Goal: Information Seeking & Learning: Learn about a topic

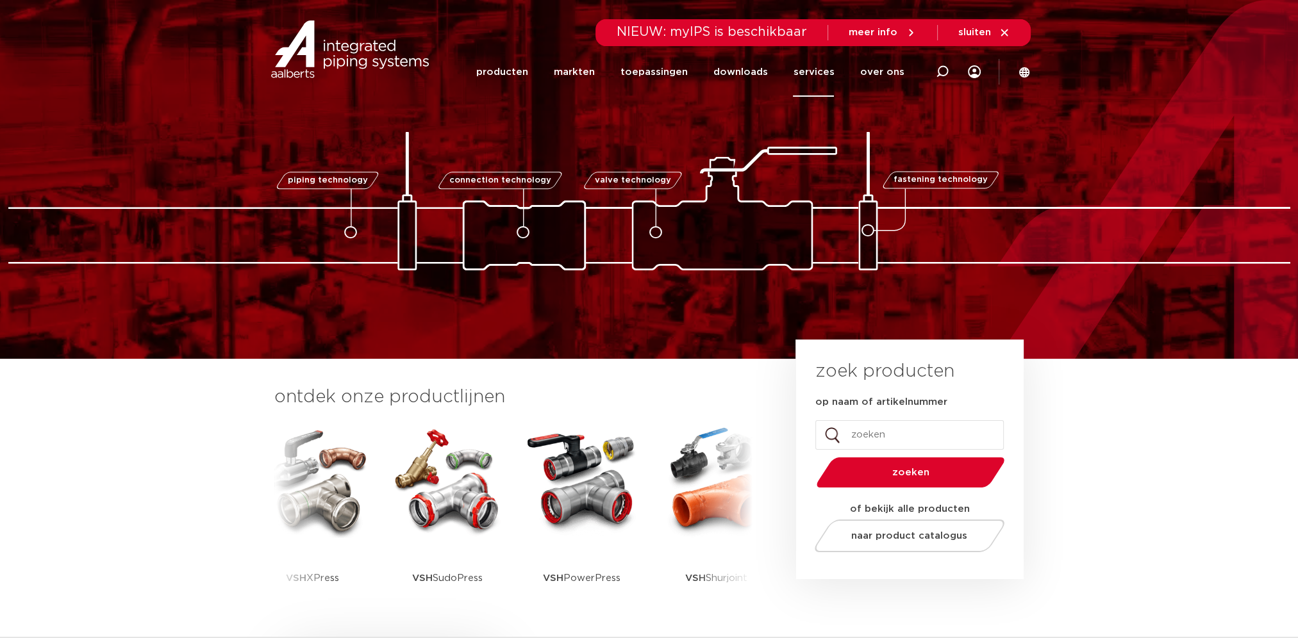
click at [803, 74] on link "services" at bounding box center [813, 71] width 41 height 49
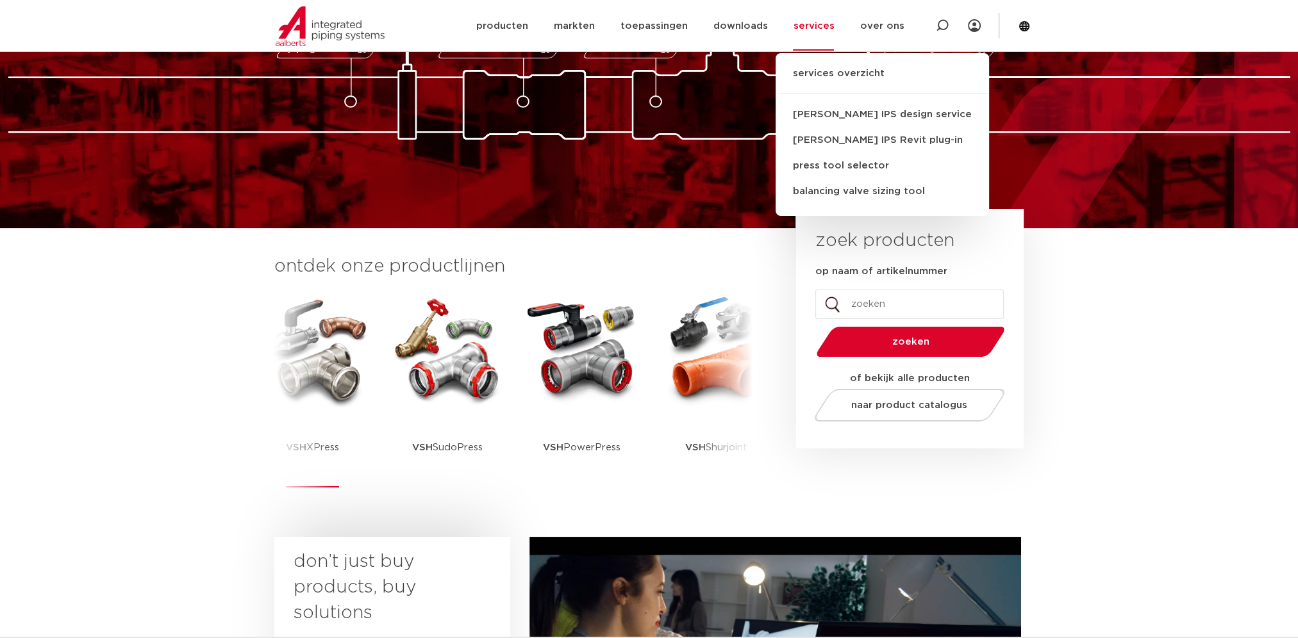
scroll to position [213, 0]
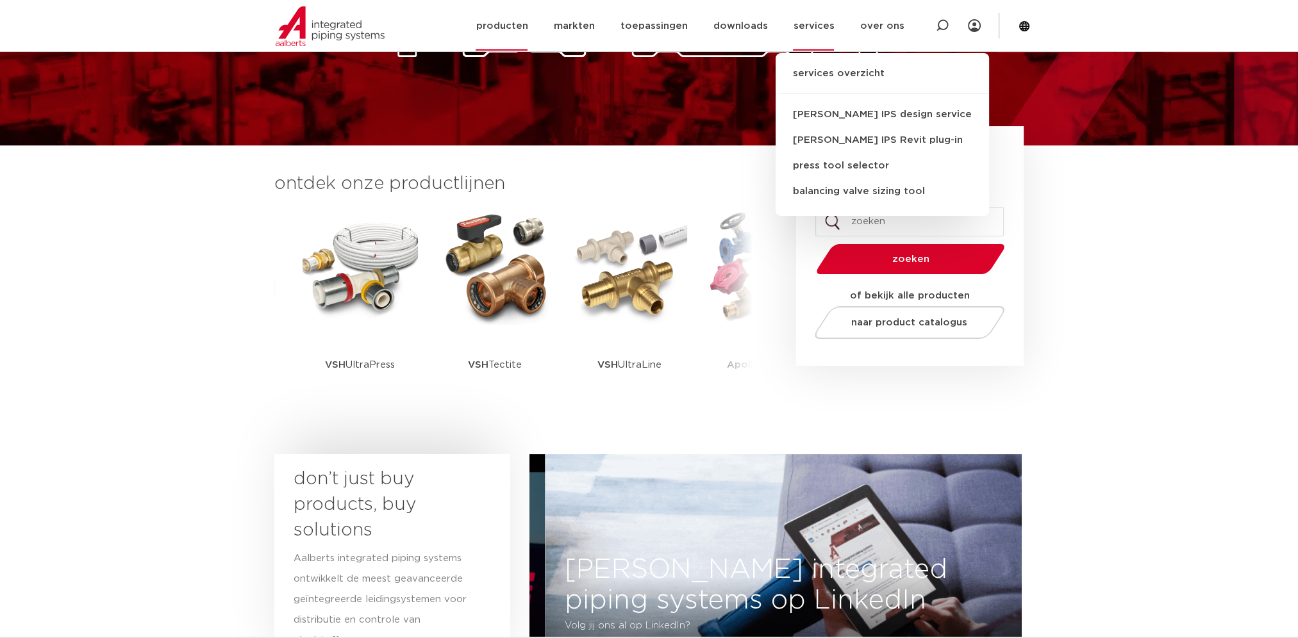
click at [520, 26] on link "producten" at bounding box center [502, 25] width 52 height 49
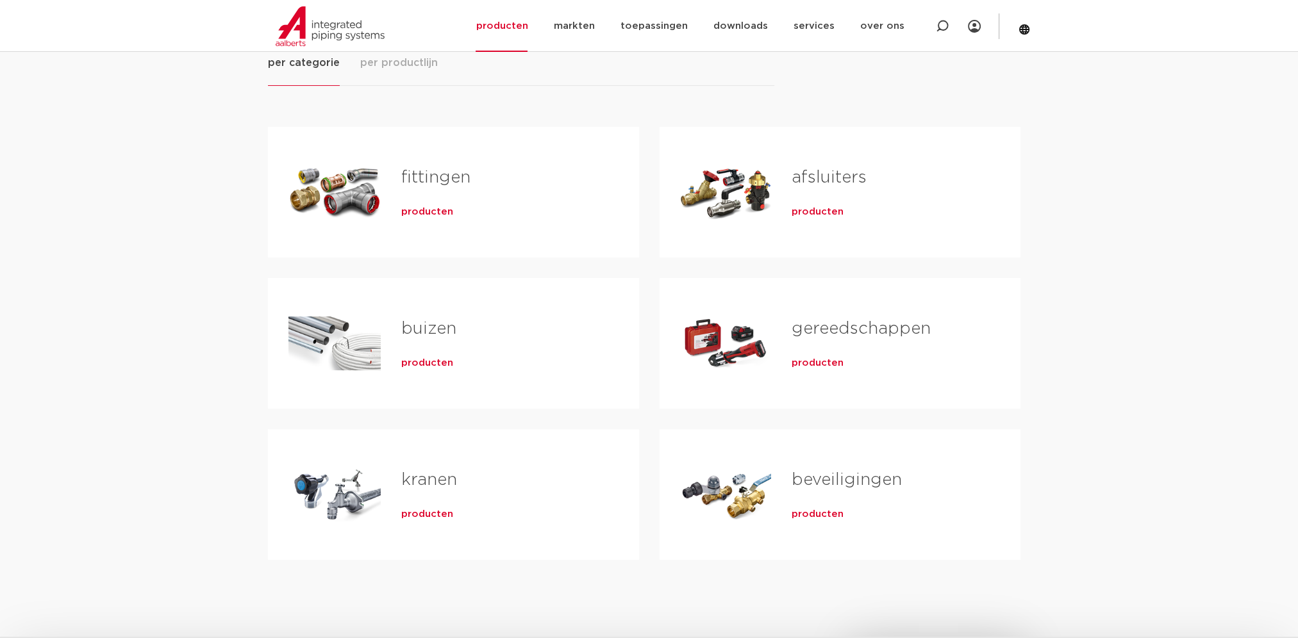
scroll to position [213, 0]
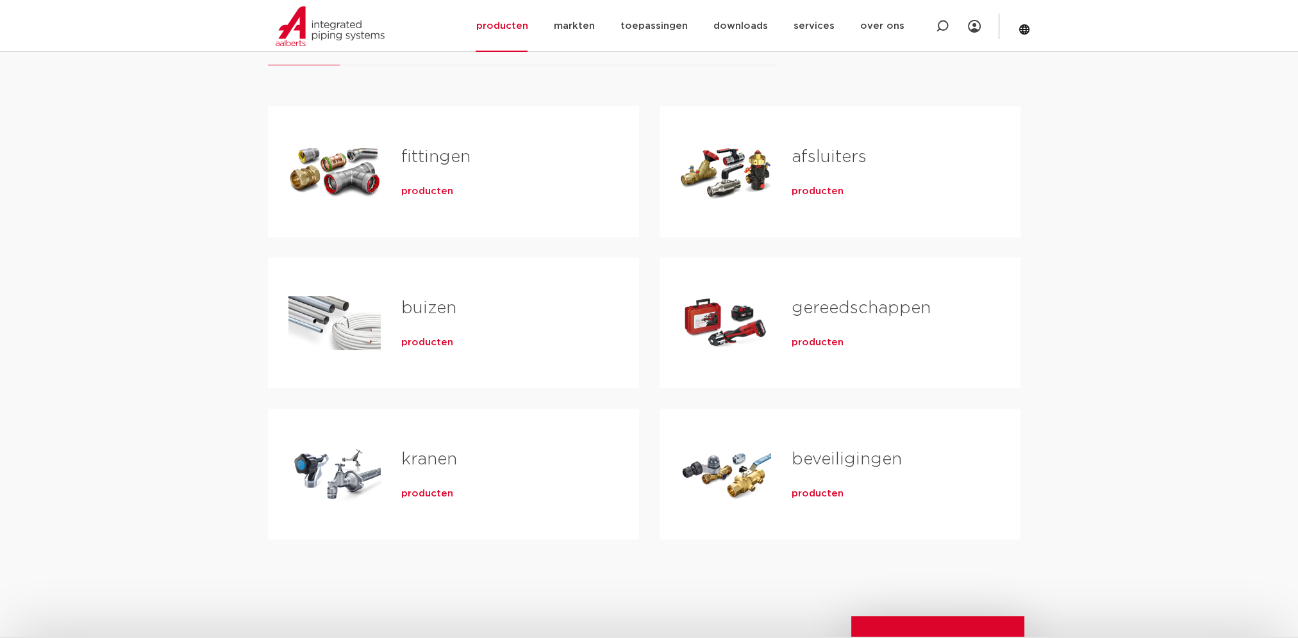
click at [425, 154] on link "fittingen" at bounding box center [435, 157] width 69 height 17
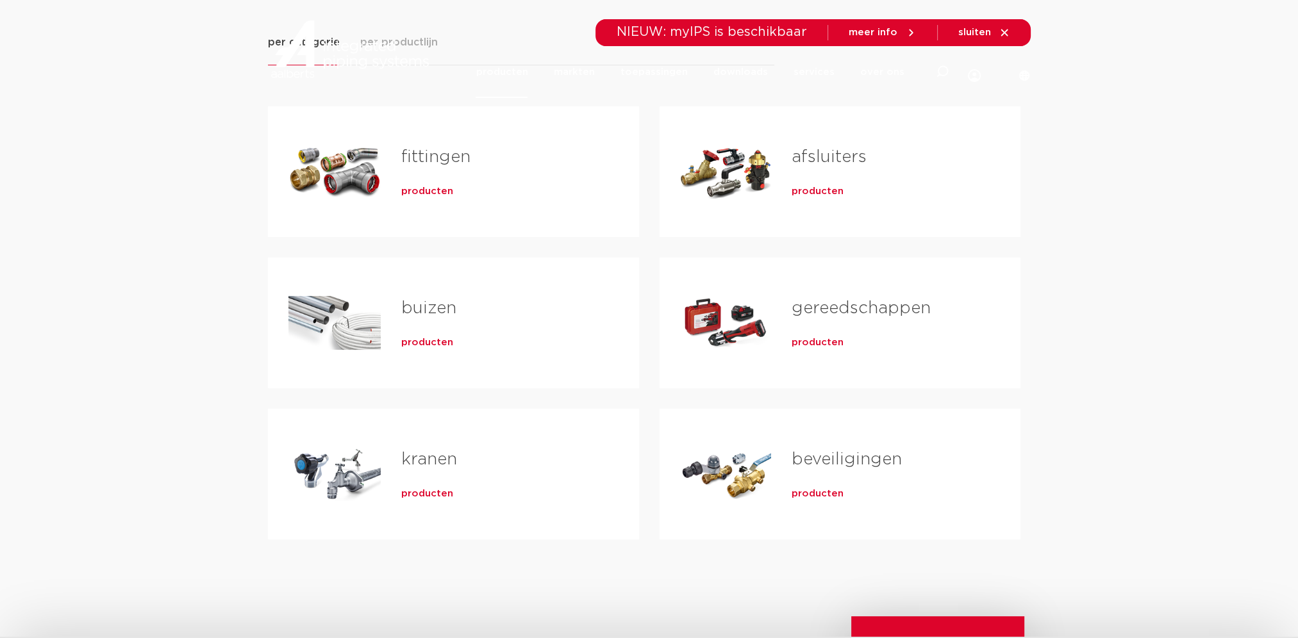
scroll to position [213, 0]
click at [817, 463] on link "beveiligingen" at bounding box center [847, 459] width 110 height 17
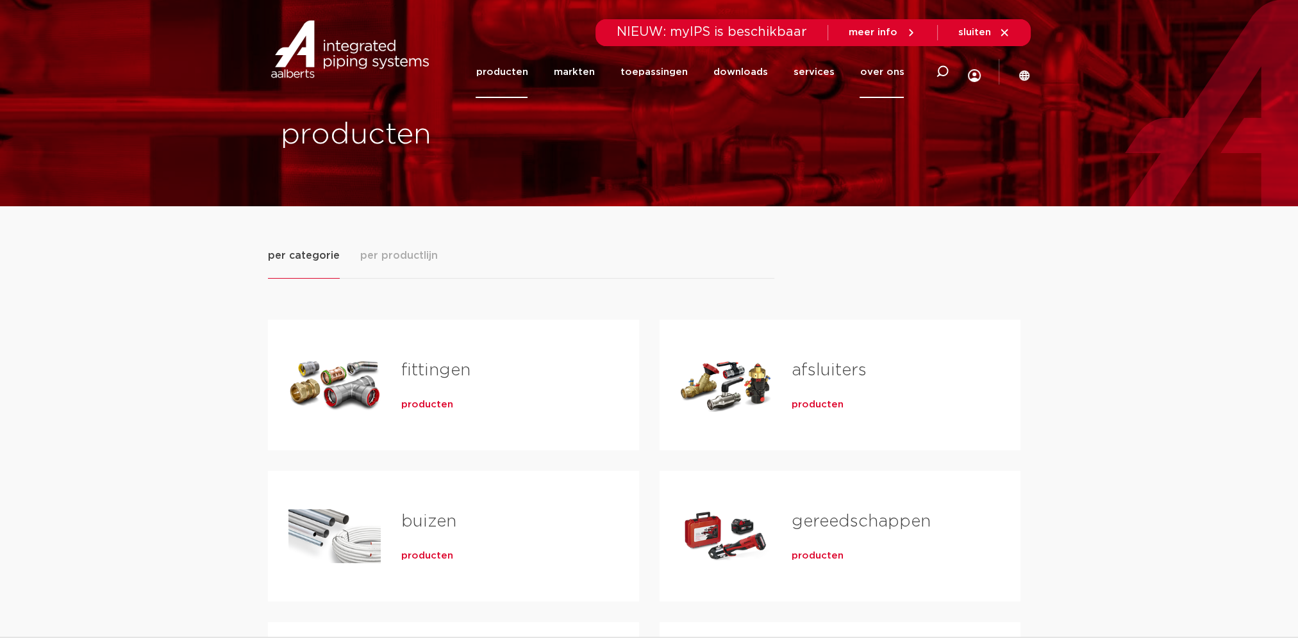
click at [881, 72] on link "over ons" at bounding box center [881, 72] width 44 height 52
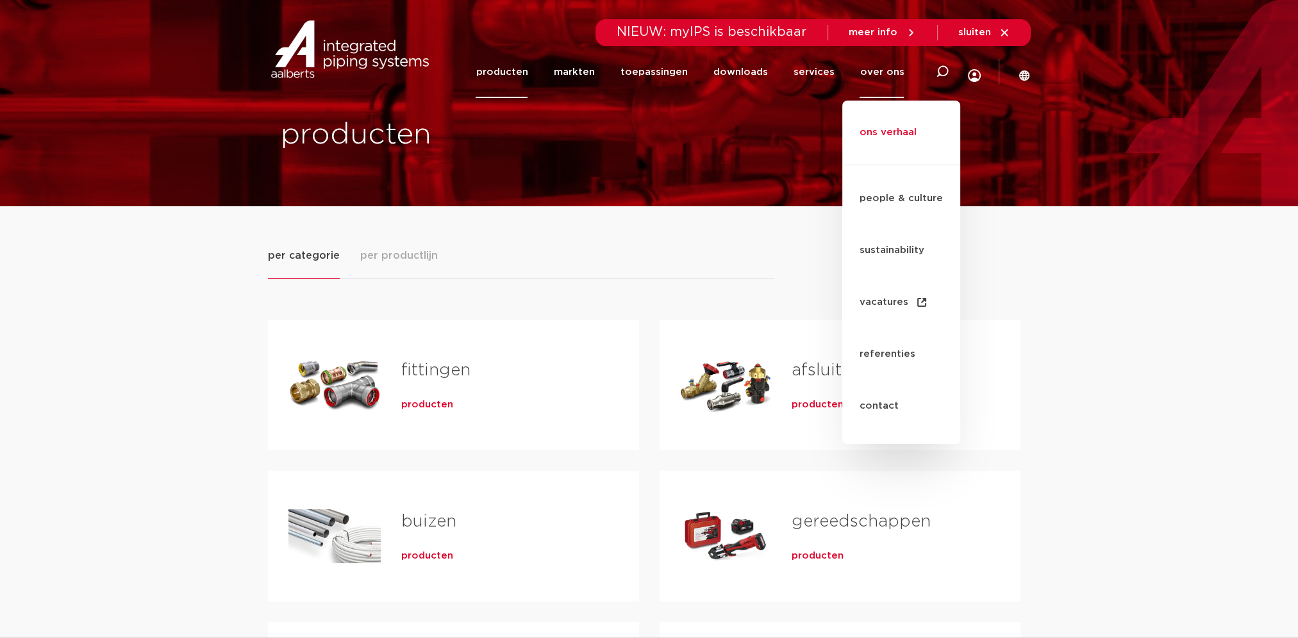
click at [892, 115] on link "ons verhaal" at bounding box center [901, 139] width 118 height 52
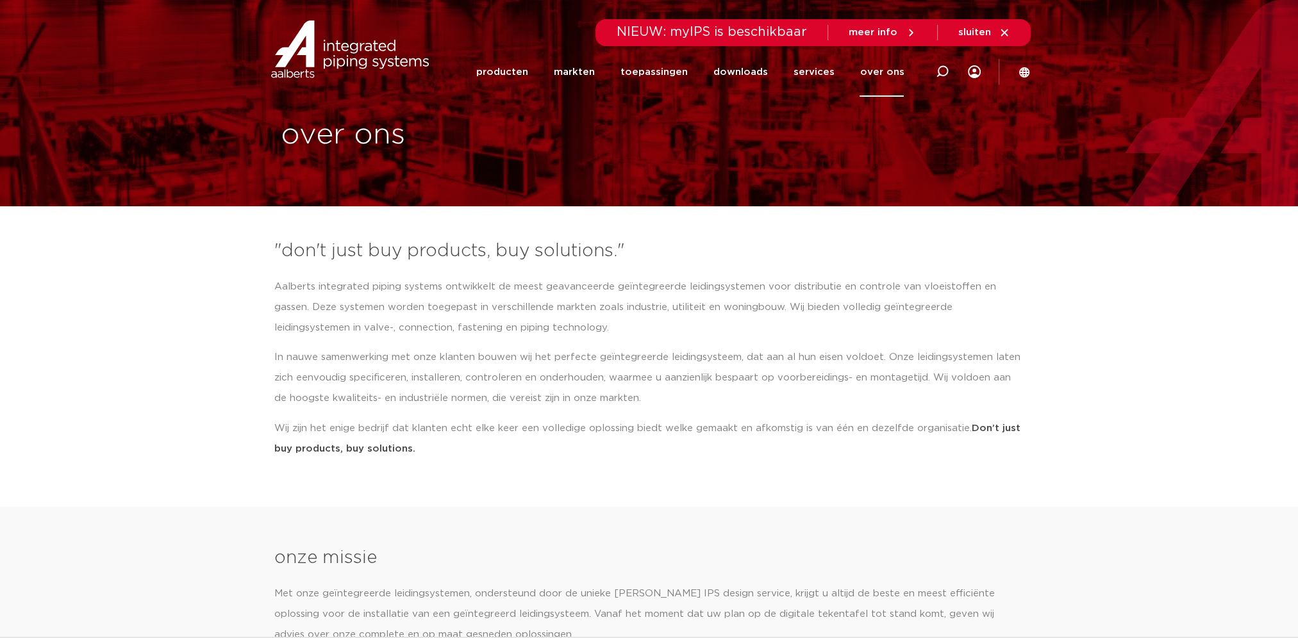
drag, startPoint x: 274, startPoint y: 285, endPoint x: 966, endPoint y: 427, distance: 706.7
click at [966, 427] on div "Aalberts integrated piping systems ontwikkelt de meest geavanceerde geïntegreer…" at bounding box center [649, 368] width 750 height 182
copy div "Aalberts integrated piping systems ontwikkelt de meest geavanceerde geïntegreer…"
drag, startPoint x: 774, startPoint y: 123, endPoint x: 675, endPoint y: 185, distance: 116.9
click at [676, 185] on div "over ons" at bounding box center [649, 103] width 1298 height 206
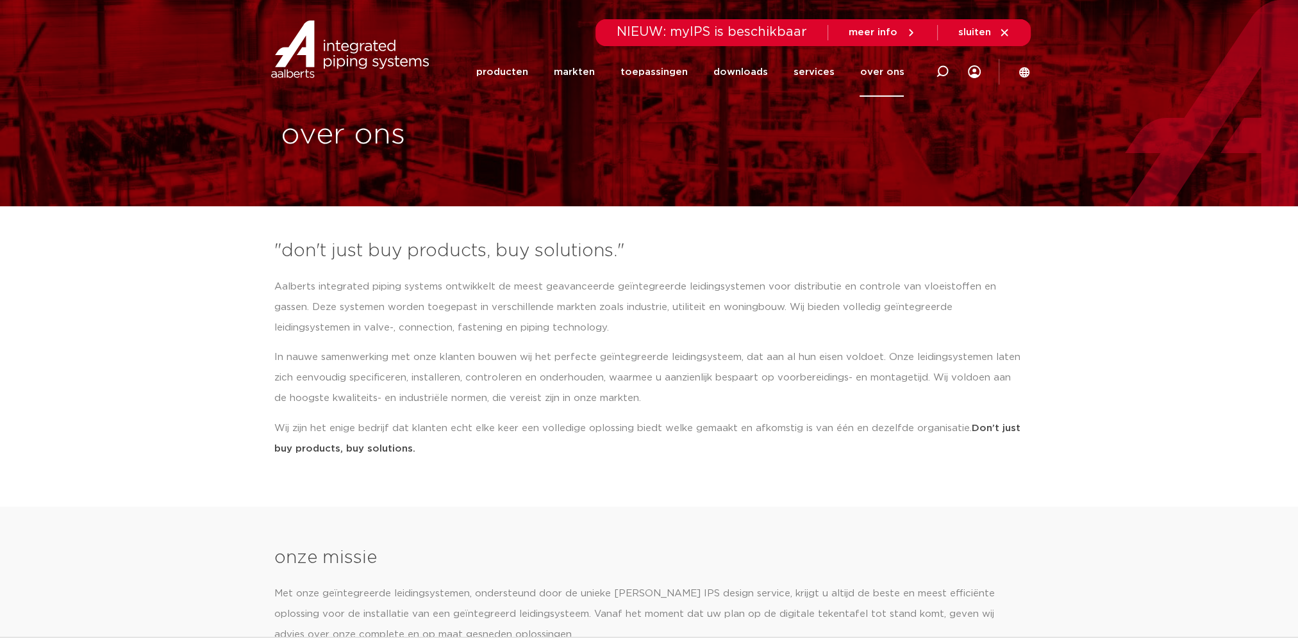
click at [310, 62] on img at bounding box center [350, 50] width 164 height 58
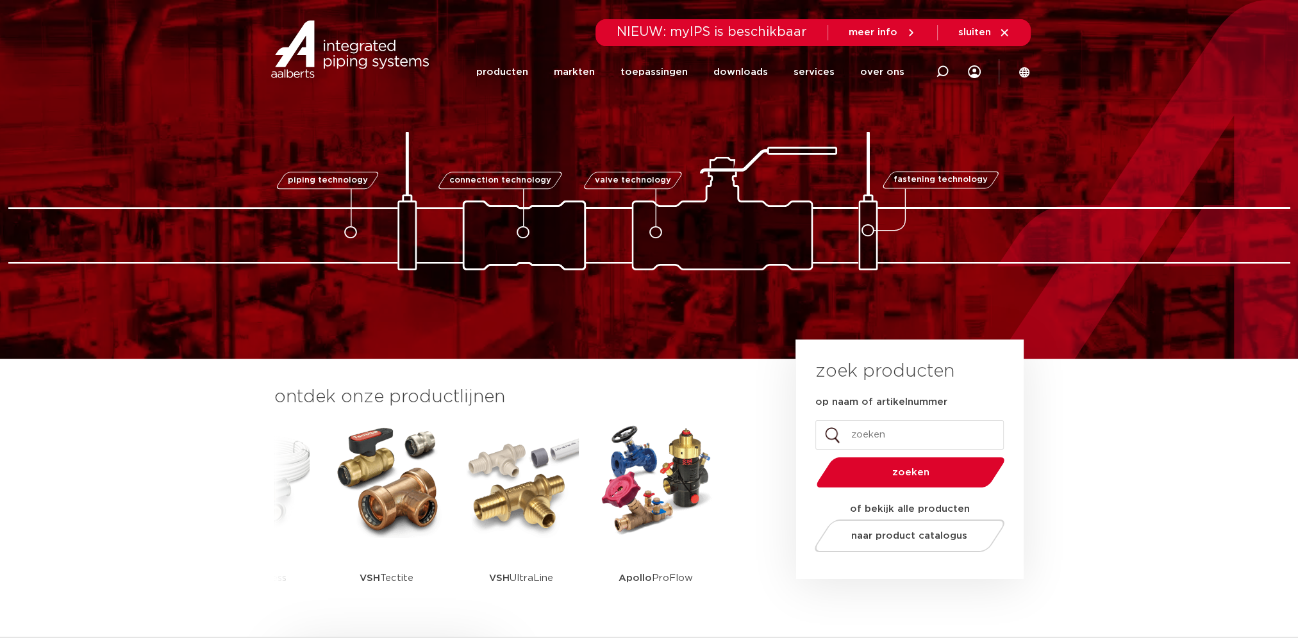
drag, startPoint x: 144, startPoint y: 117, endPoint x: 149, endPoint y: 94, distance: 22.9
drag, startPoint x: 149, startPoint y: 94, endPoint x: 1084, endPoint y: 120, distance: 936.1
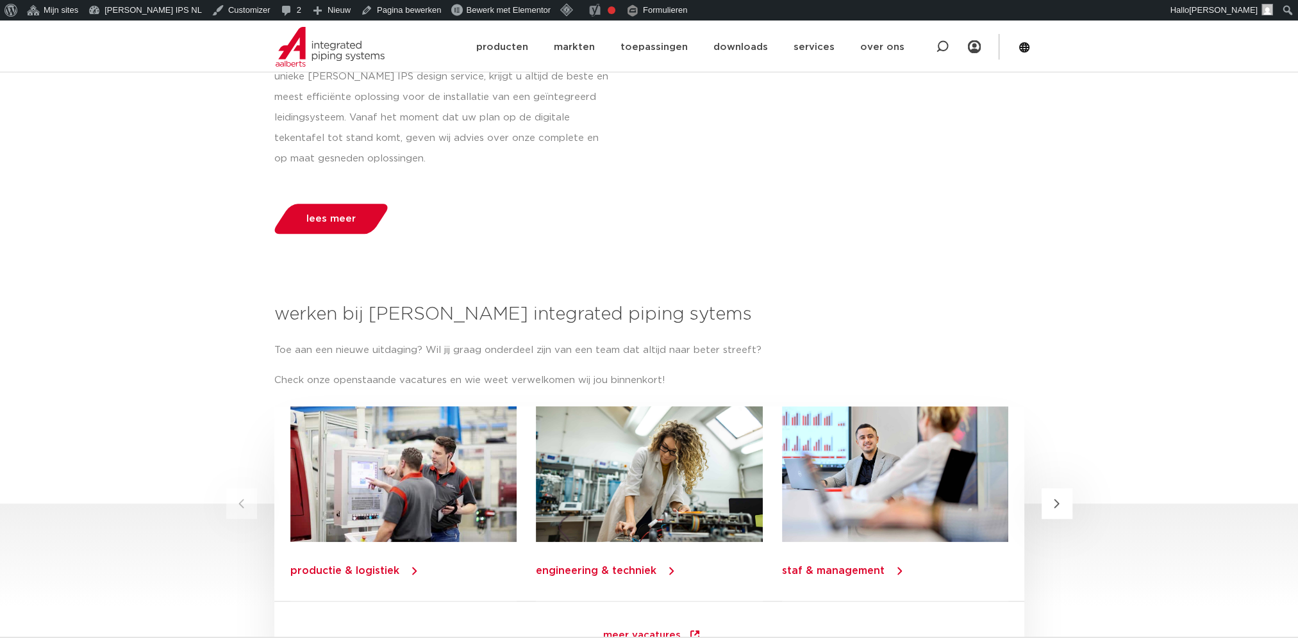
scroll to position [1388, 0]
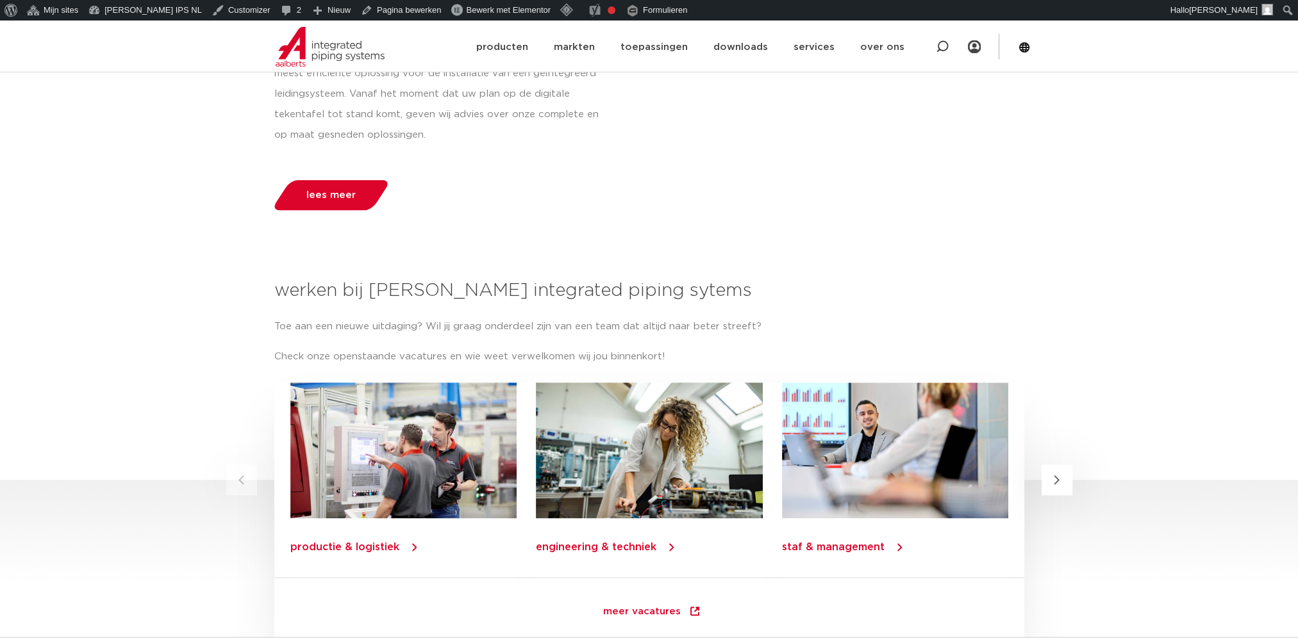
click at [401, 444] on div at bounding box center [403, 451] width 226 height 136
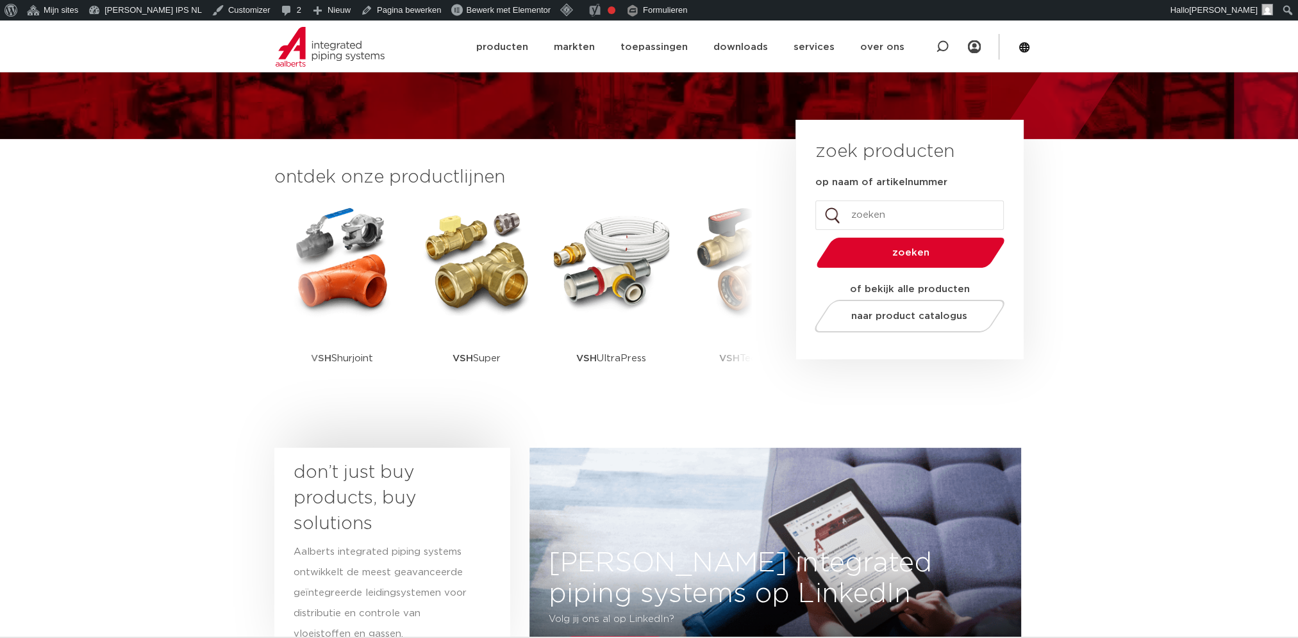
scroll to position [0, 0]
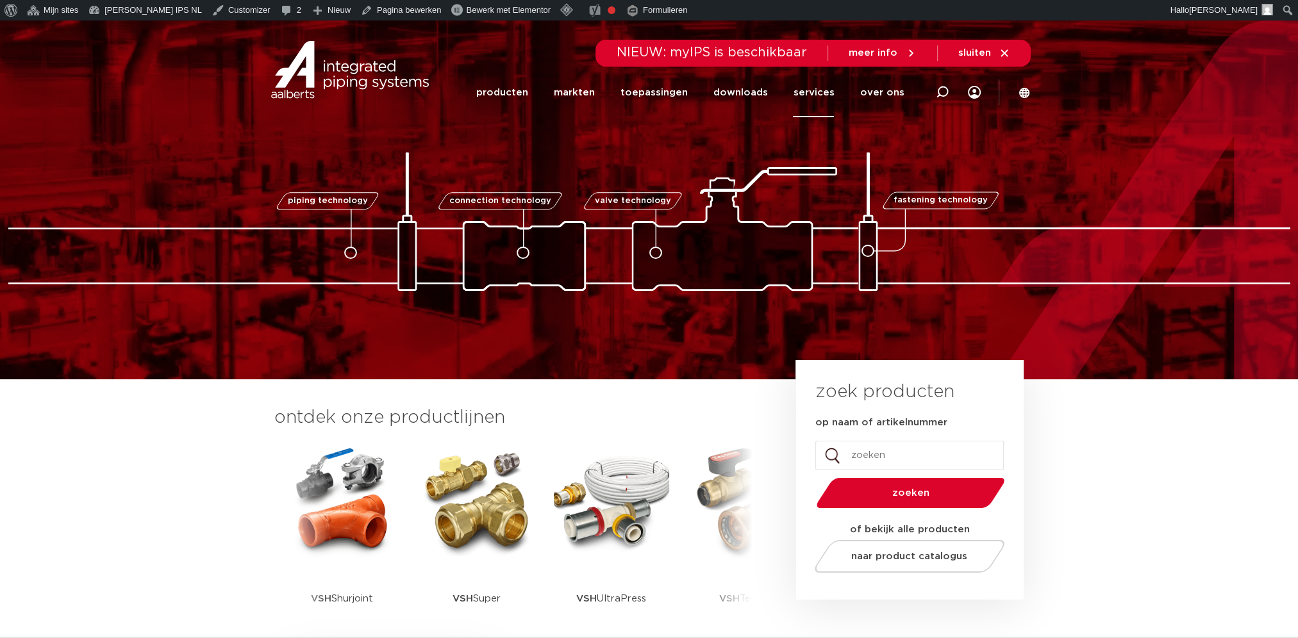
click at [817, 99] on link "services" at bounding box center [813, 92] width 41 height 49
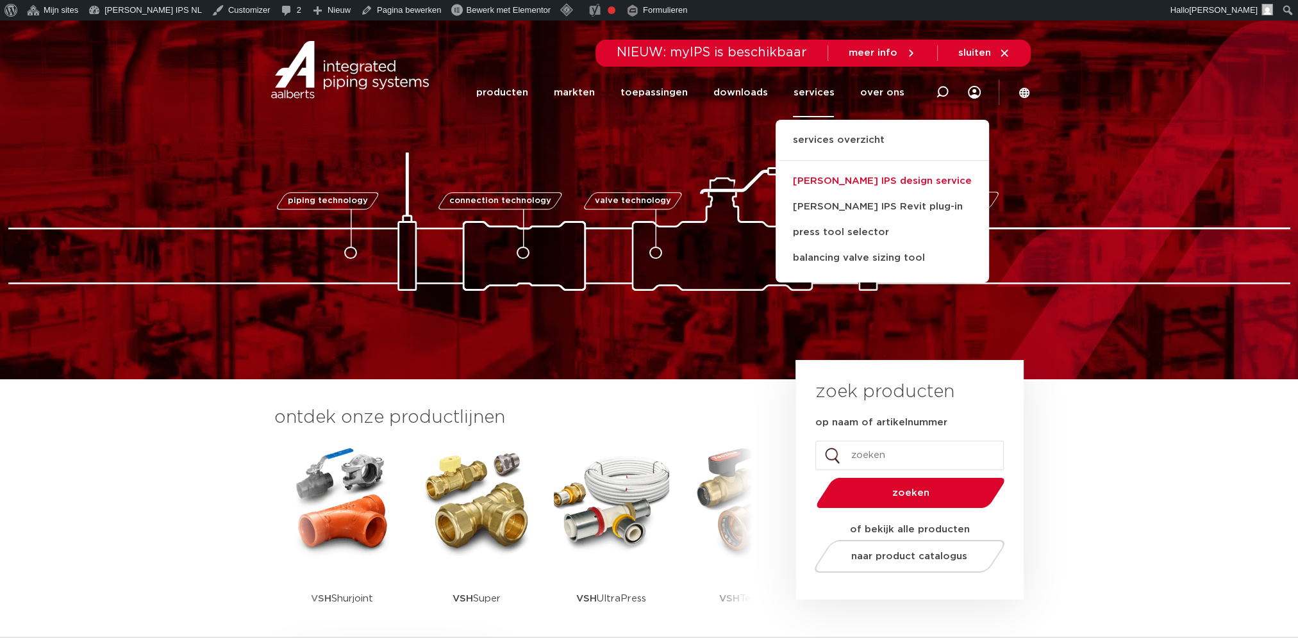
click at [830, 183] on link "[PERSON_NAME] IPS design service" at bounding box center [882, 182] width 213 height 26
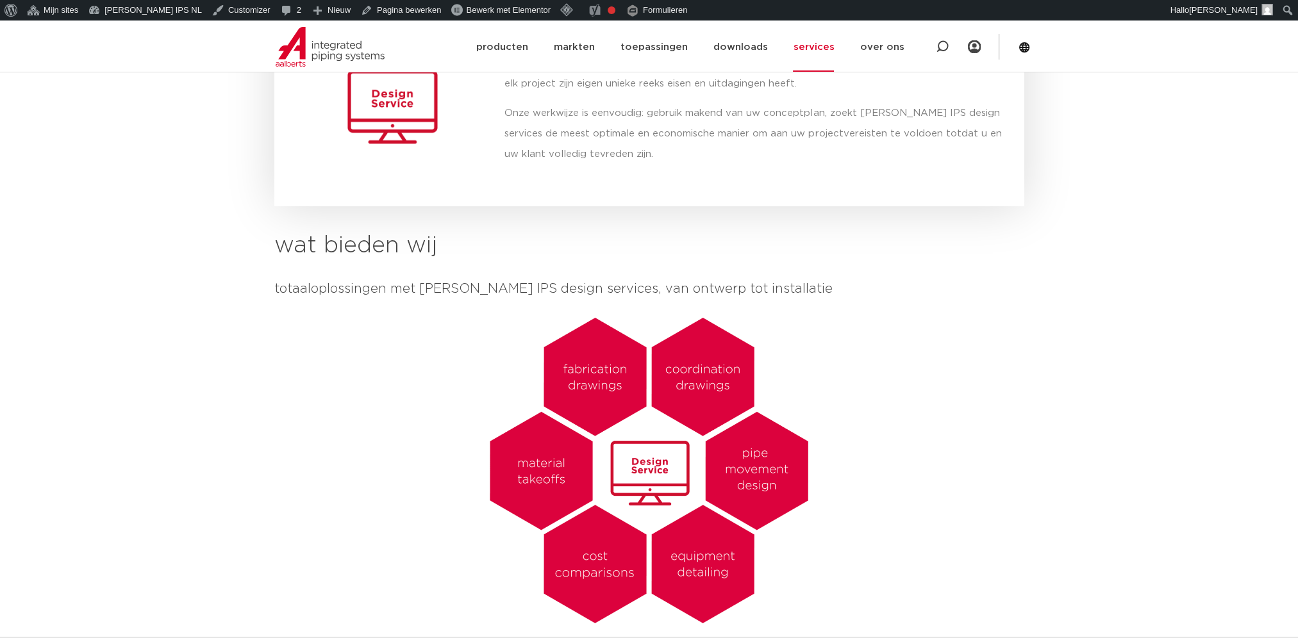
scroll to position [320, 0]
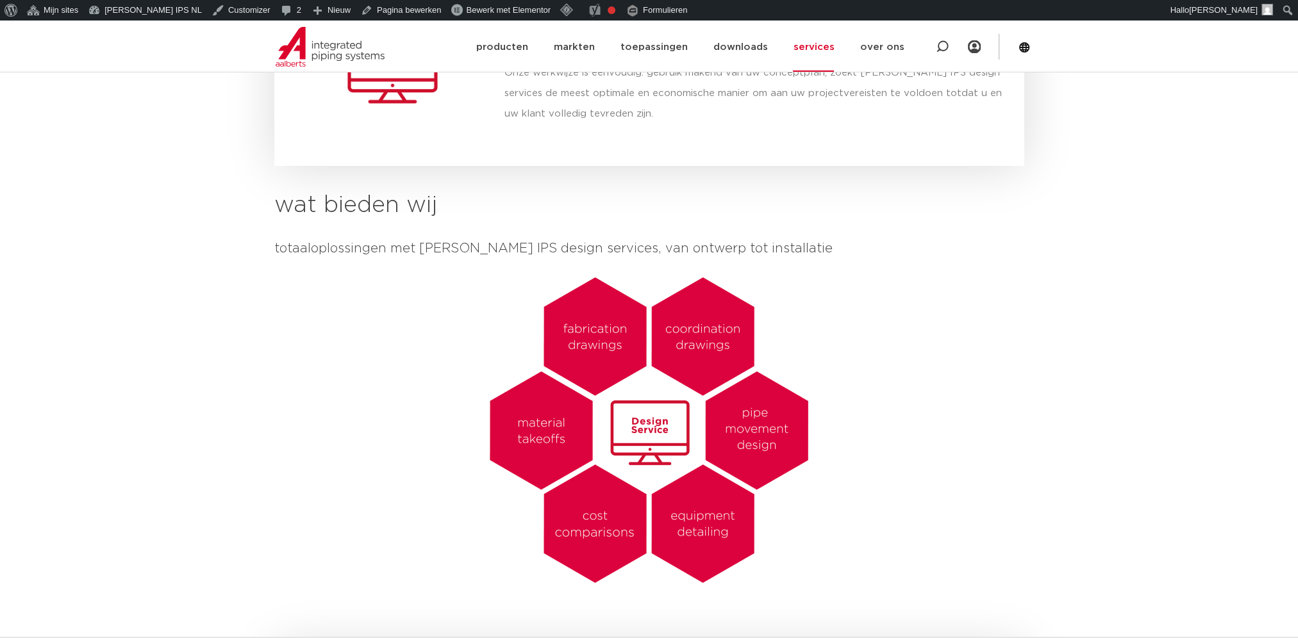
drag, startPoint x: 808, startPoint y: 288, endPoint x: 809, endPoint y: 273, distance: 14.8
click at [808, 288] on img at bounding box center [649, 430] width 330 height 330
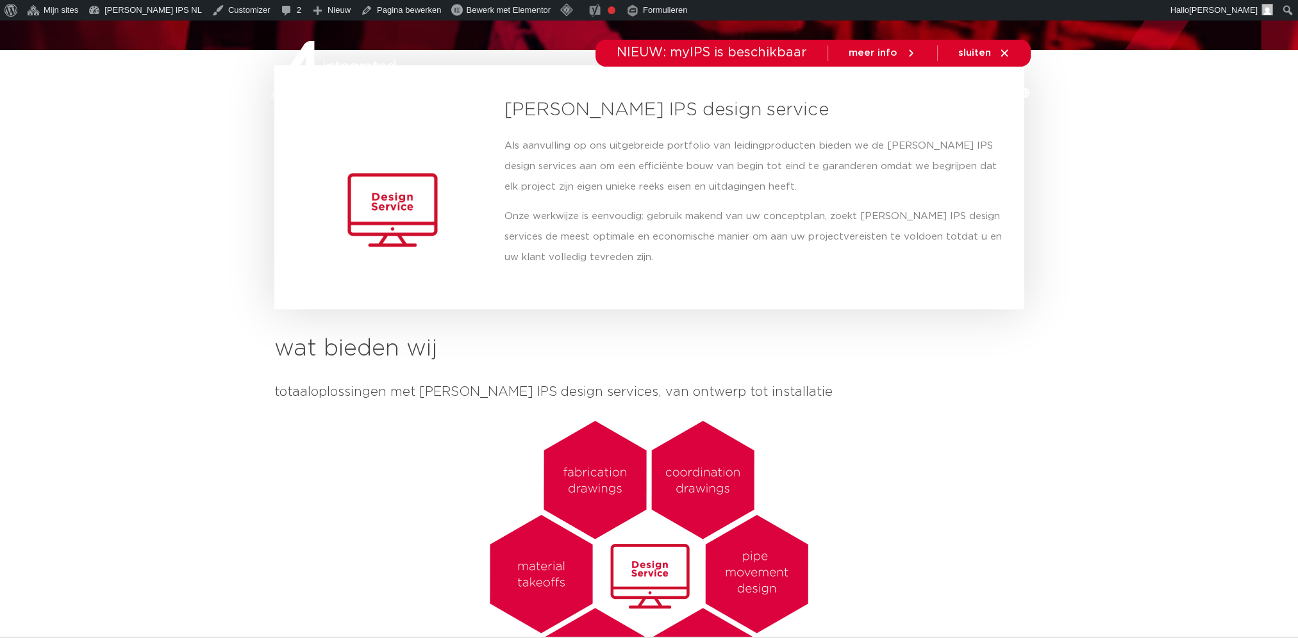
scroll to position [0, 0]
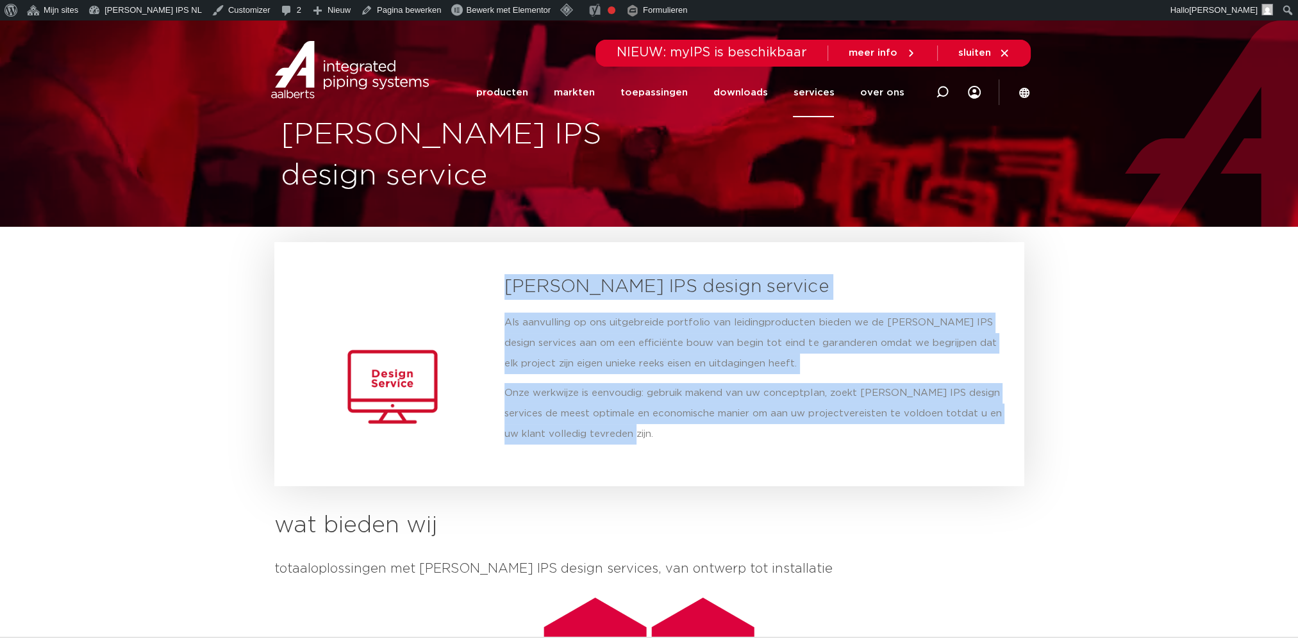
drag, startPoint x: 506, startPoint y: 287, endPoint x: 614, endPoint y: 444, distance: 190.2
click at [614, 444] on div "Aalberts IPS design service Als aanvulling op ons uitgebreide portfolio van lei…" at bounding box center [758, 364] width 521 height 193
copy div "Aalberts IPS design service Als aanvulling op ons uitgebreide portfolio van lei…"
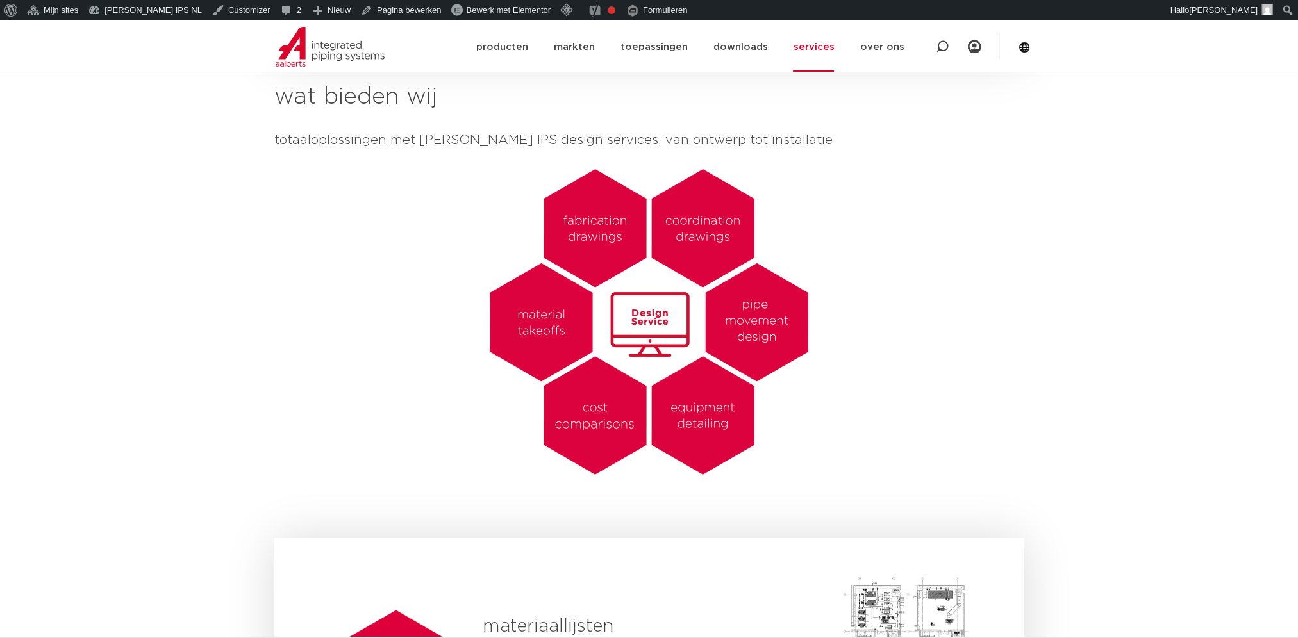
scroll to position [427, 0]
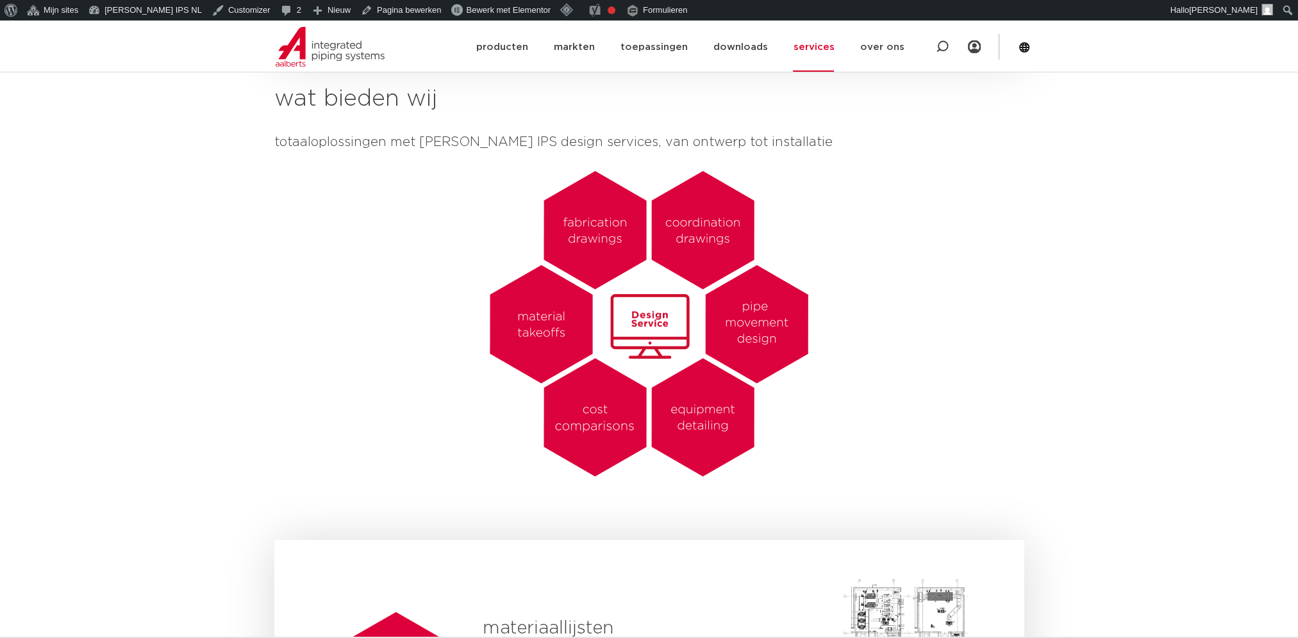
click at [828, 41] on link "services" at bounding box center [813, 46] width 41 height 49
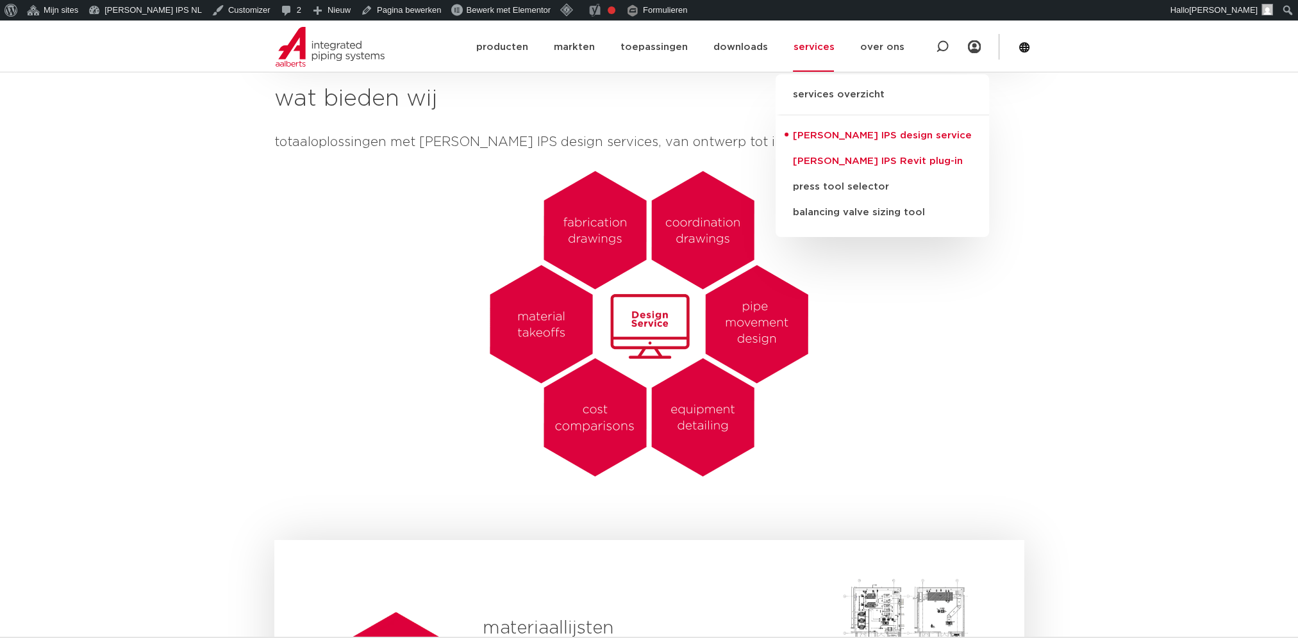
click at [833, 162] on link "[PERSON_NAME] IPS Revit plug-in" at bounding box center [882, 162] width 213 height 26
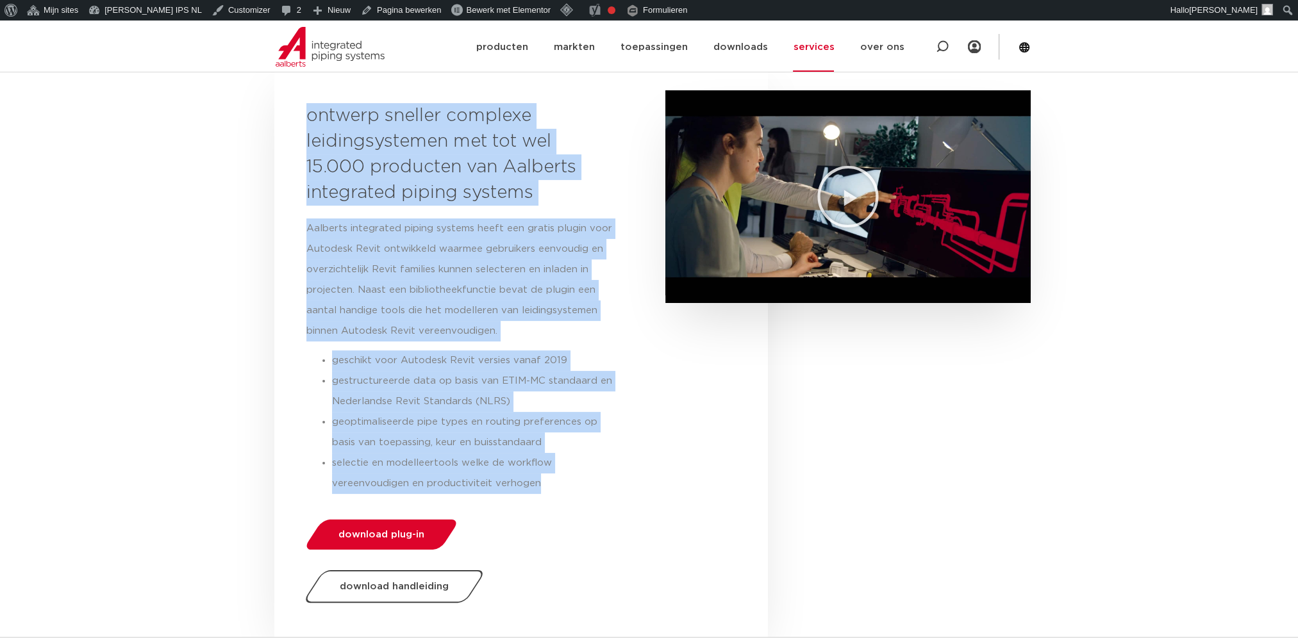
drag, startPoint x: 306, startPoint y: 114, endPoint x: 556, endPoint y: 488, distance: 450.1
click at [556, 488] on div "ontwerp sneller complexe leidingsystemen met tot wel 15.000 producten van Aalbe…" at bounding box center [521, 357] width 494 height 572
copy div "ontwerp sneller complexe leidingsystemen met tot wel 15.000 producten van Aalbe…"
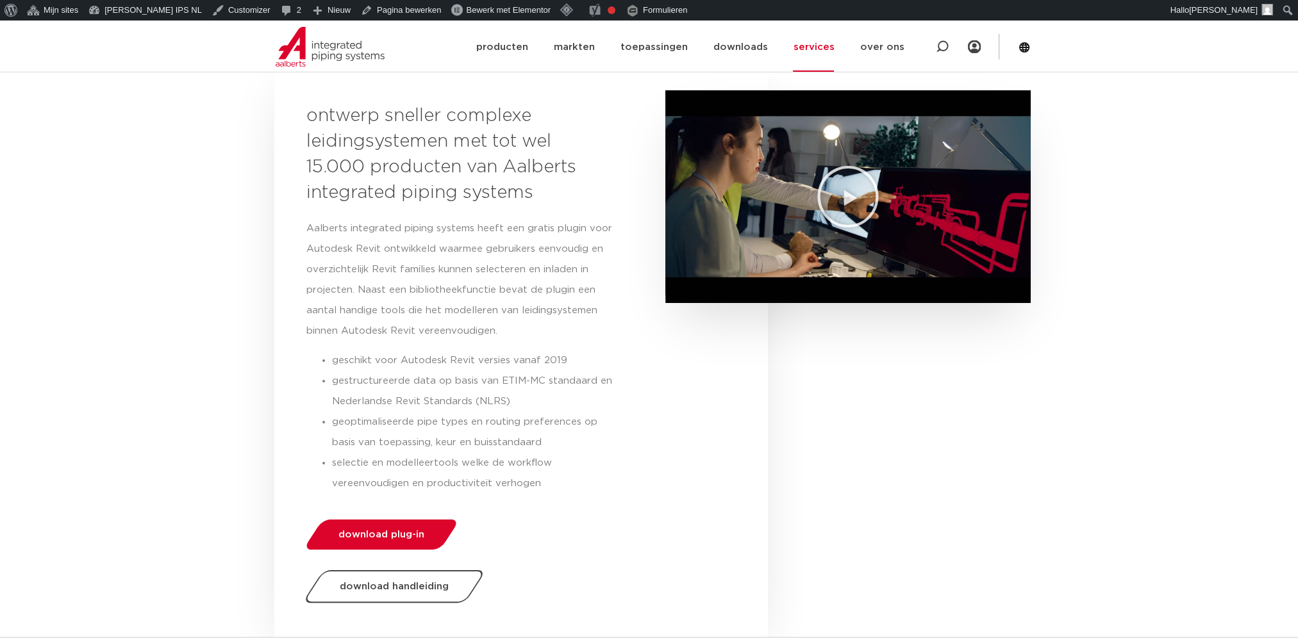
click at [813, 41] on link "services" at bounding box center [813, 46] width 41 height 49
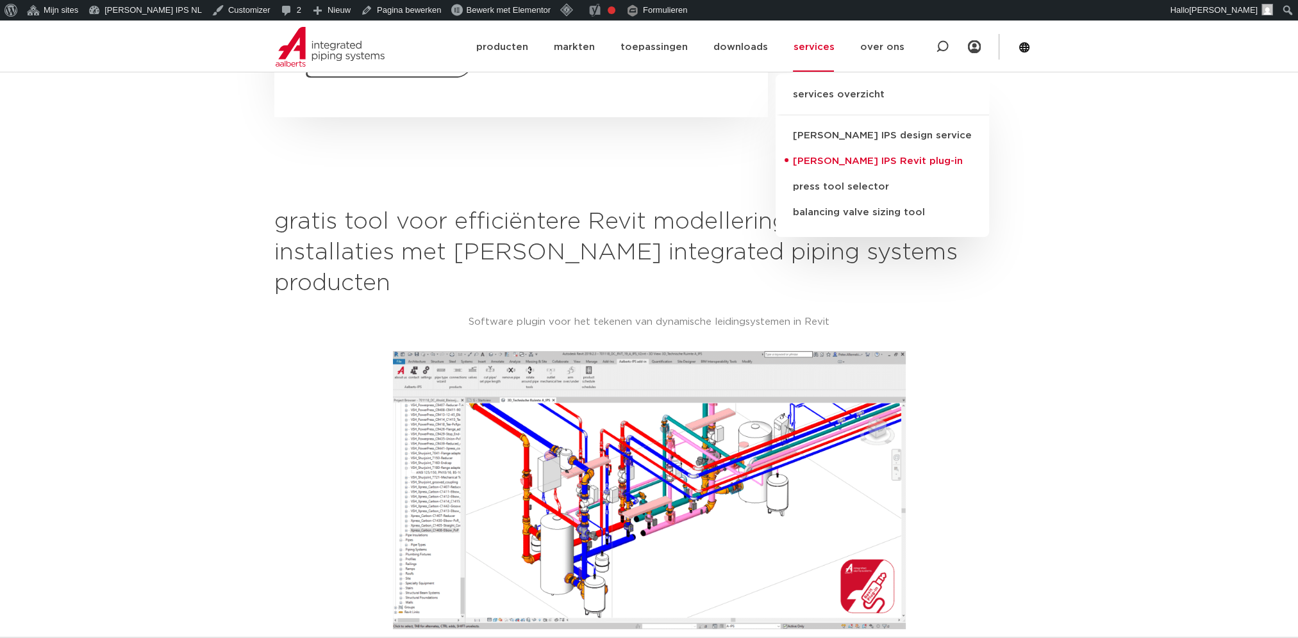
scroll to position [854, 0]
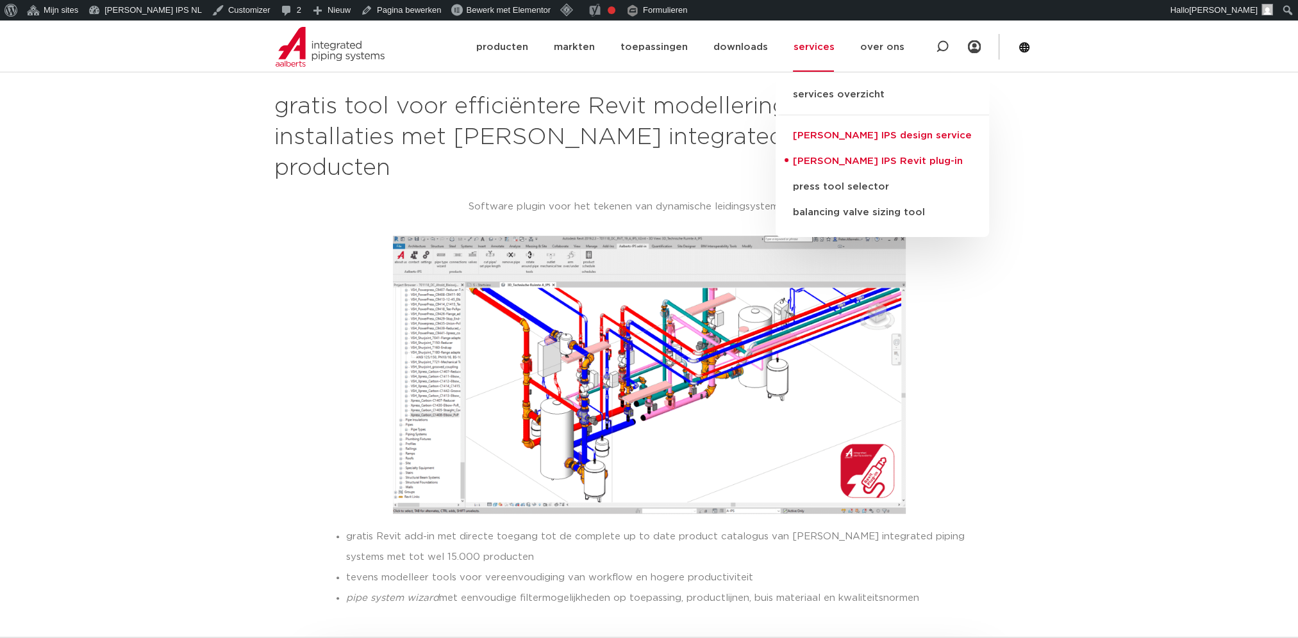
click at [820, 137] on link "[PERSON_NAME] IPS design service" at bounding box center [882, 136] width 213 height 26
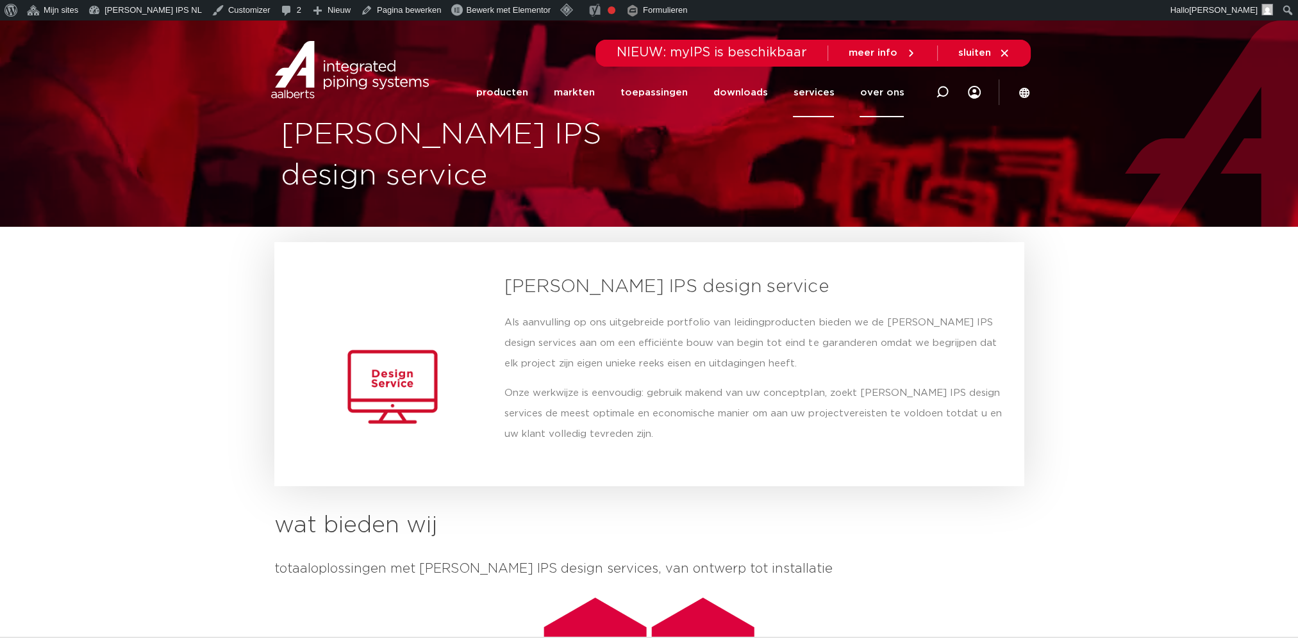
click at [874, 92] on link "over ons" at bounding box center [881, 92] width 44 height 49
